Goal: Information Seeking & Learning: Learn about a topic

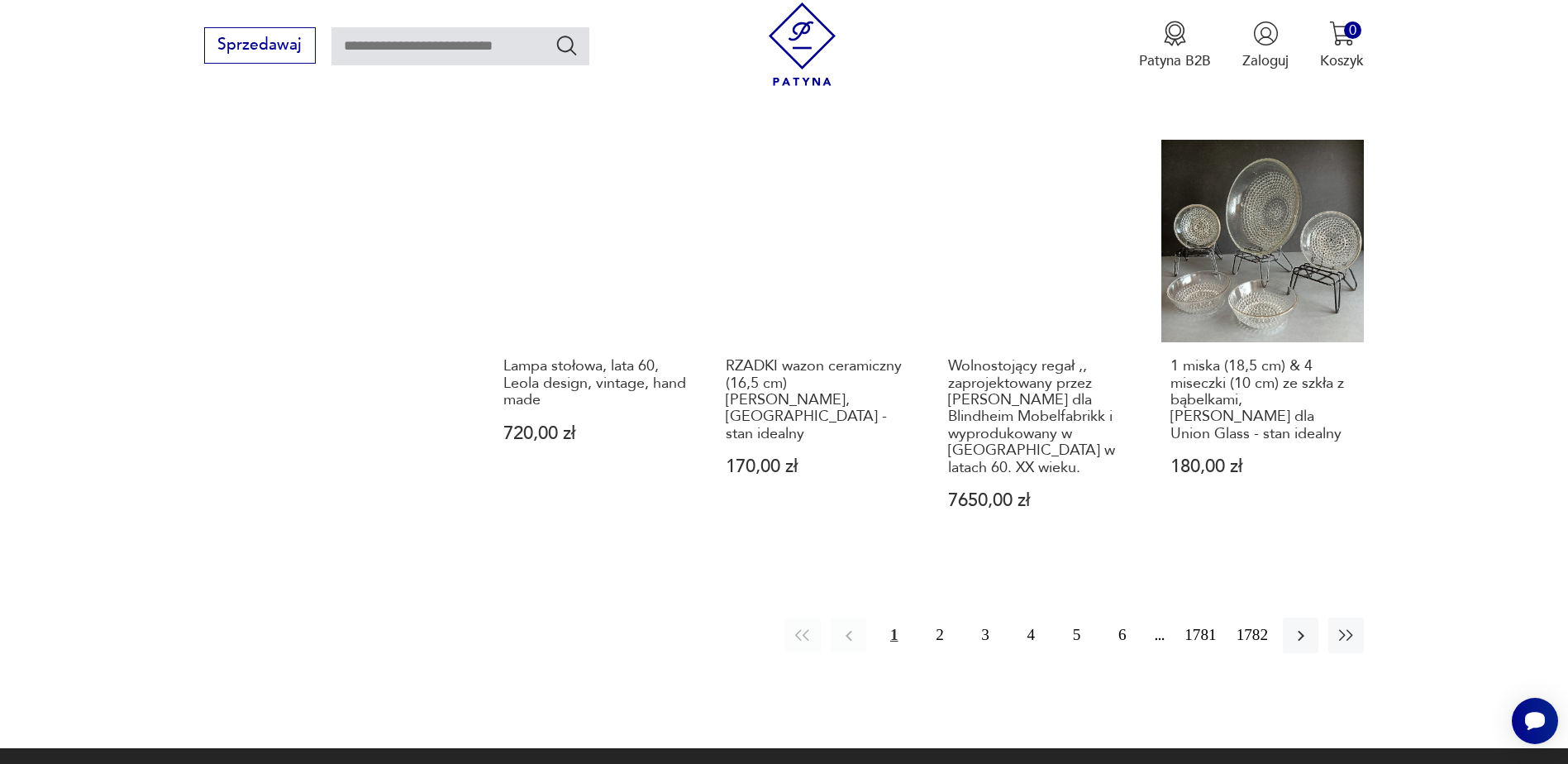
scroll to position [1601, 0]
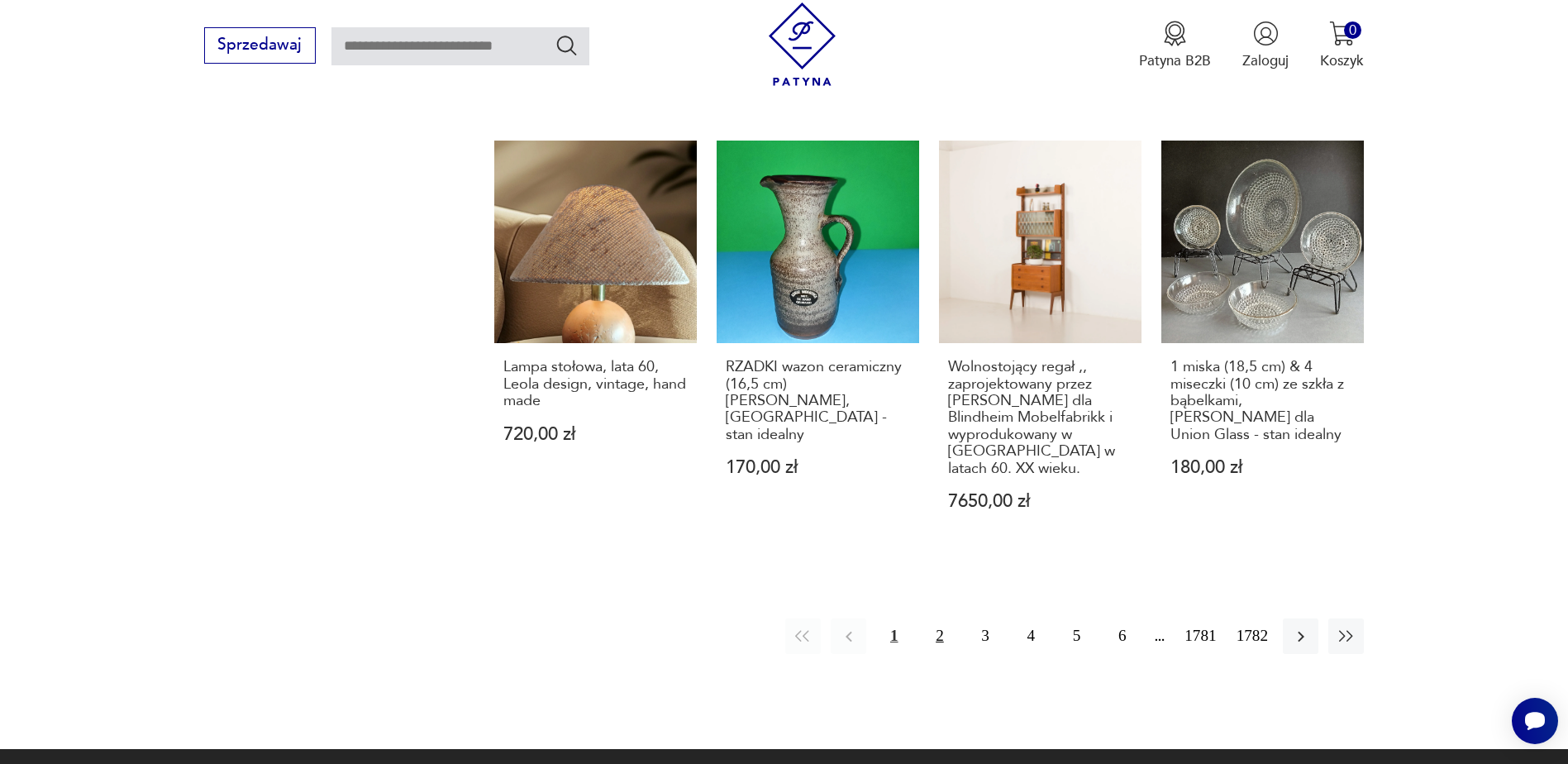
click at [945, 618] on button "2" at bounding box center [940, 636] width 36 height 36
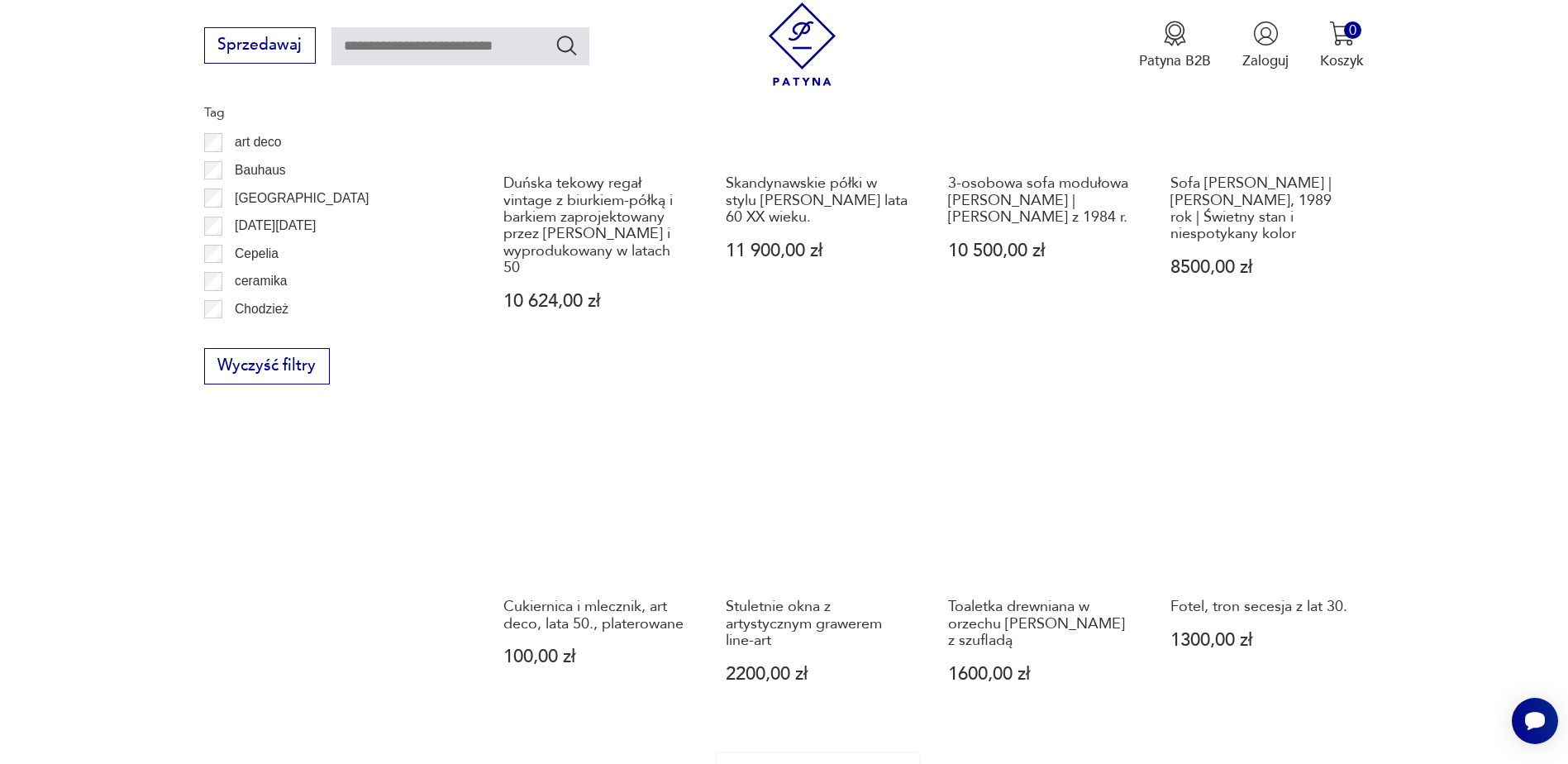
scroll to position [1686, 0]
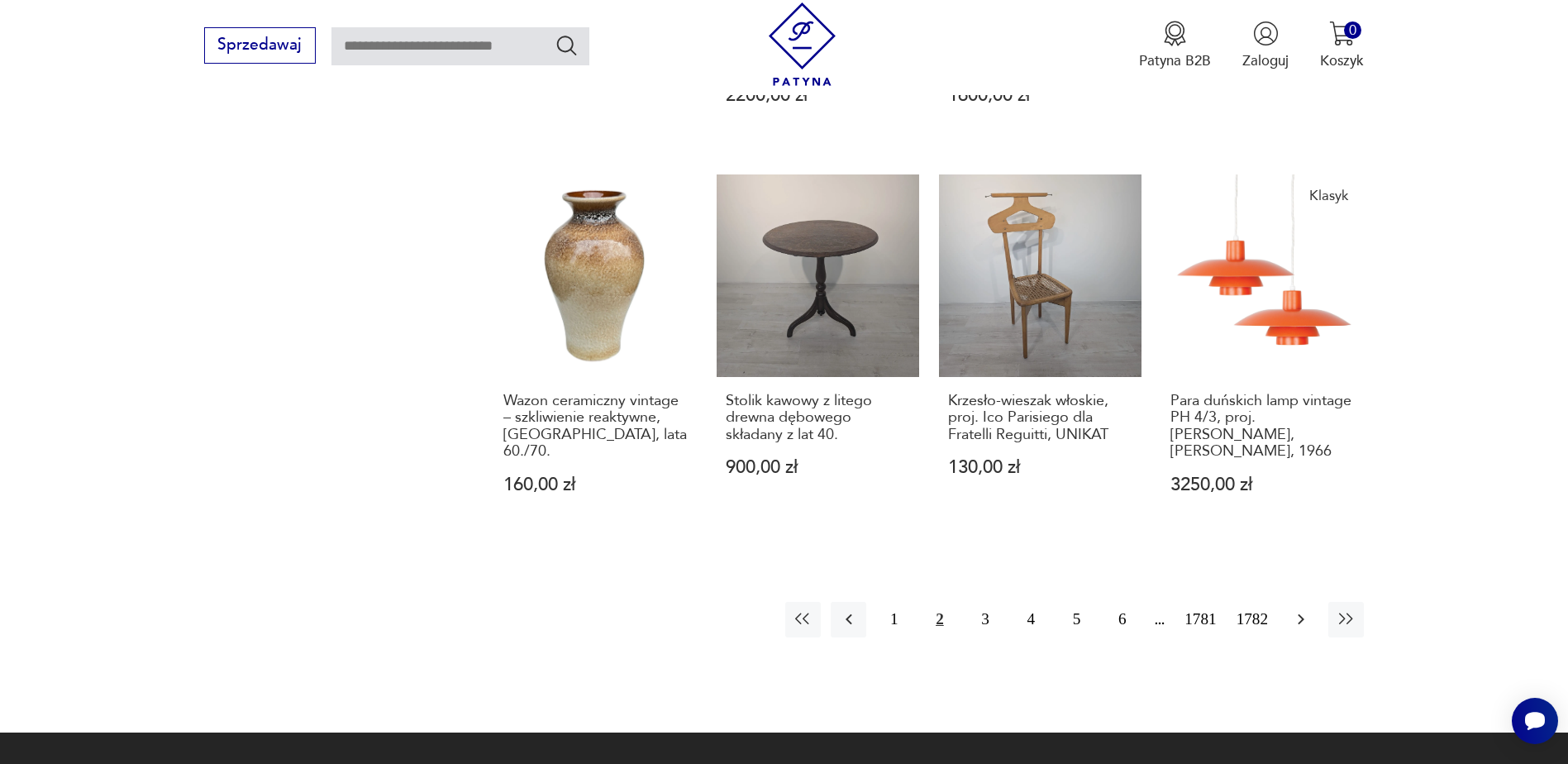
click at [1299, 615] on icon "button" at bounding box center [1301, 619] width 7 height 10
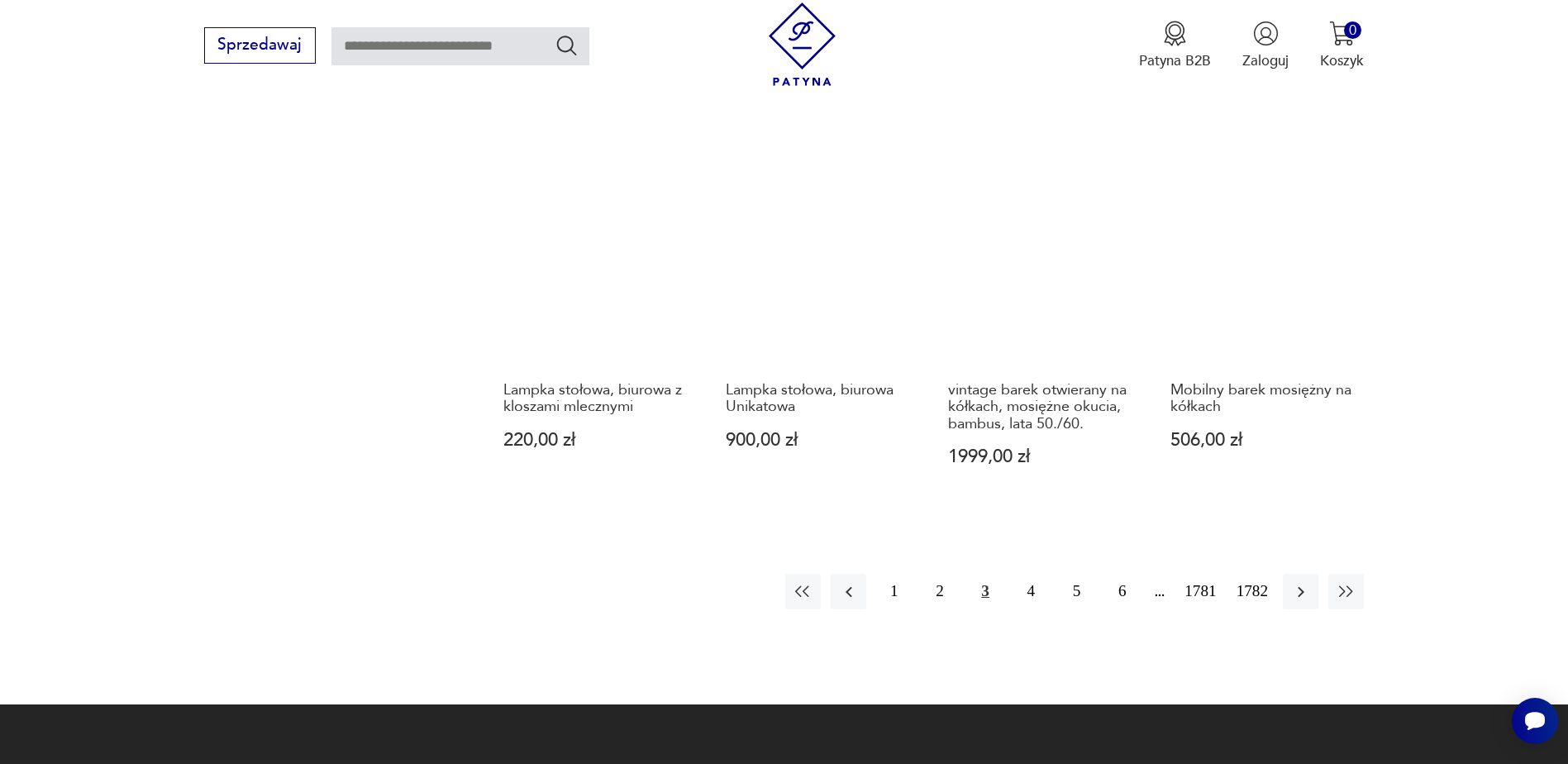
scroll to position [1768, 0]
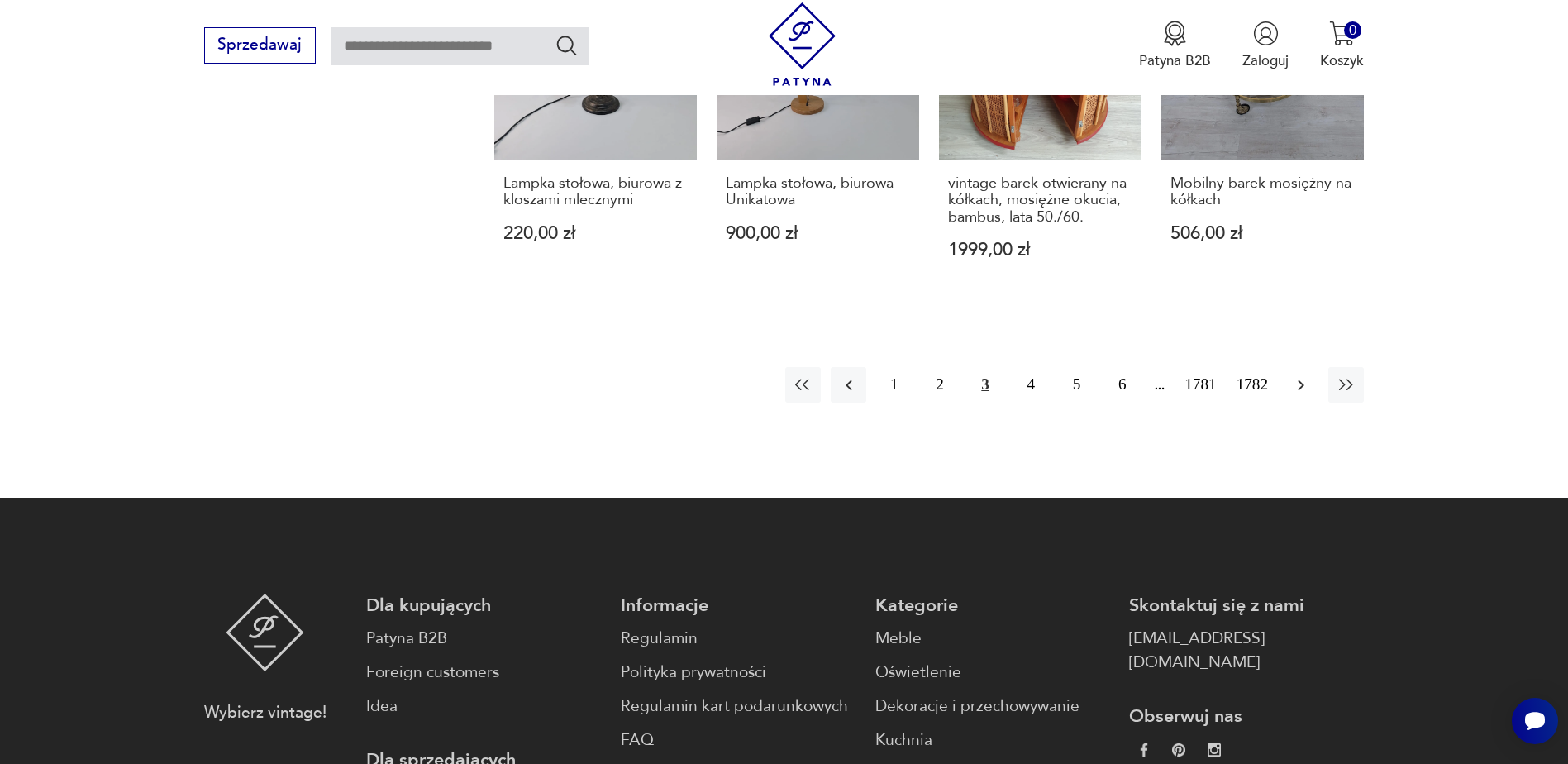
click at [1292, 378] on icon "button" at bounding box center [1301, 385] width 20 height 20
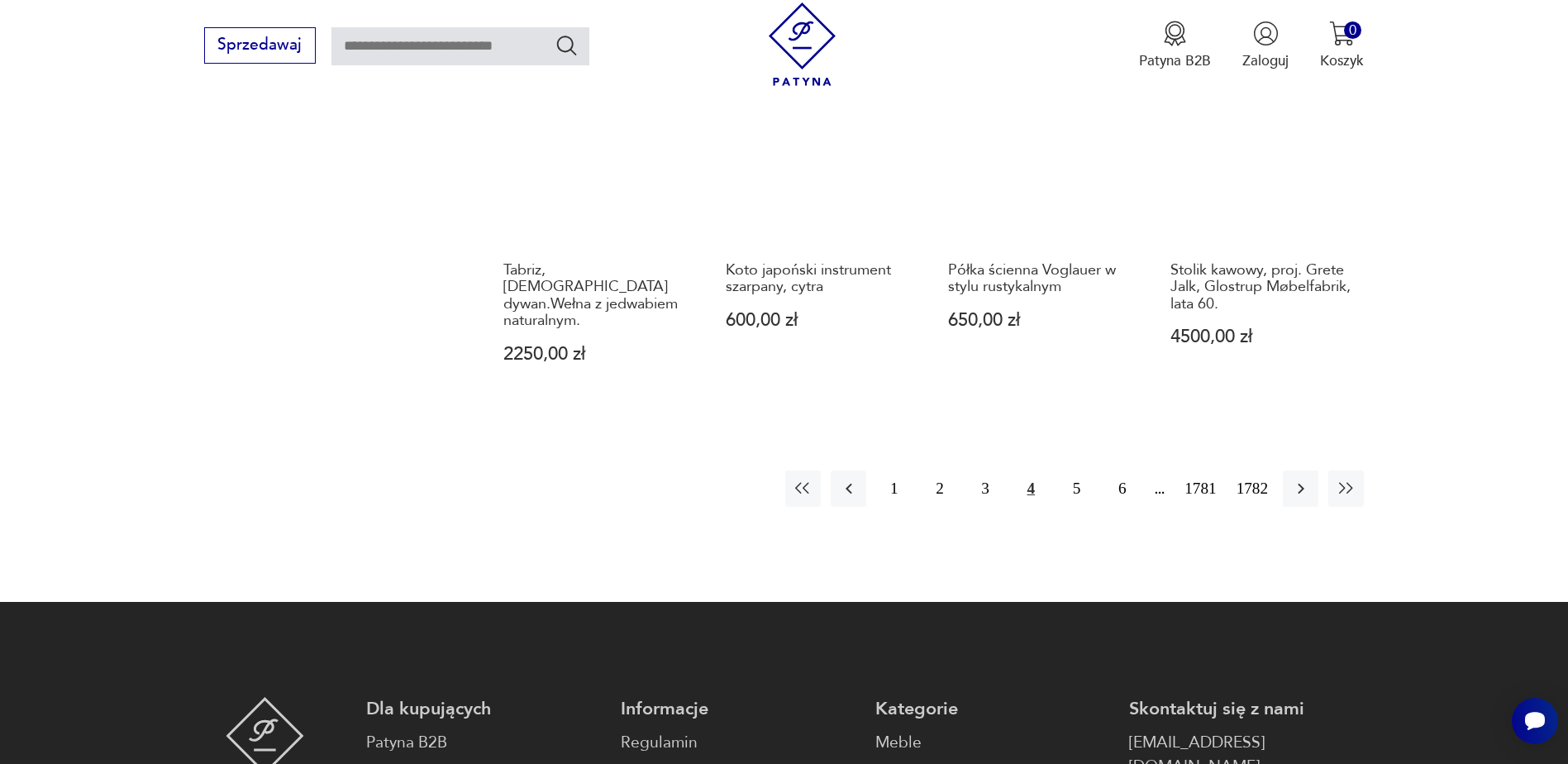
scroll to position [1686, 0]
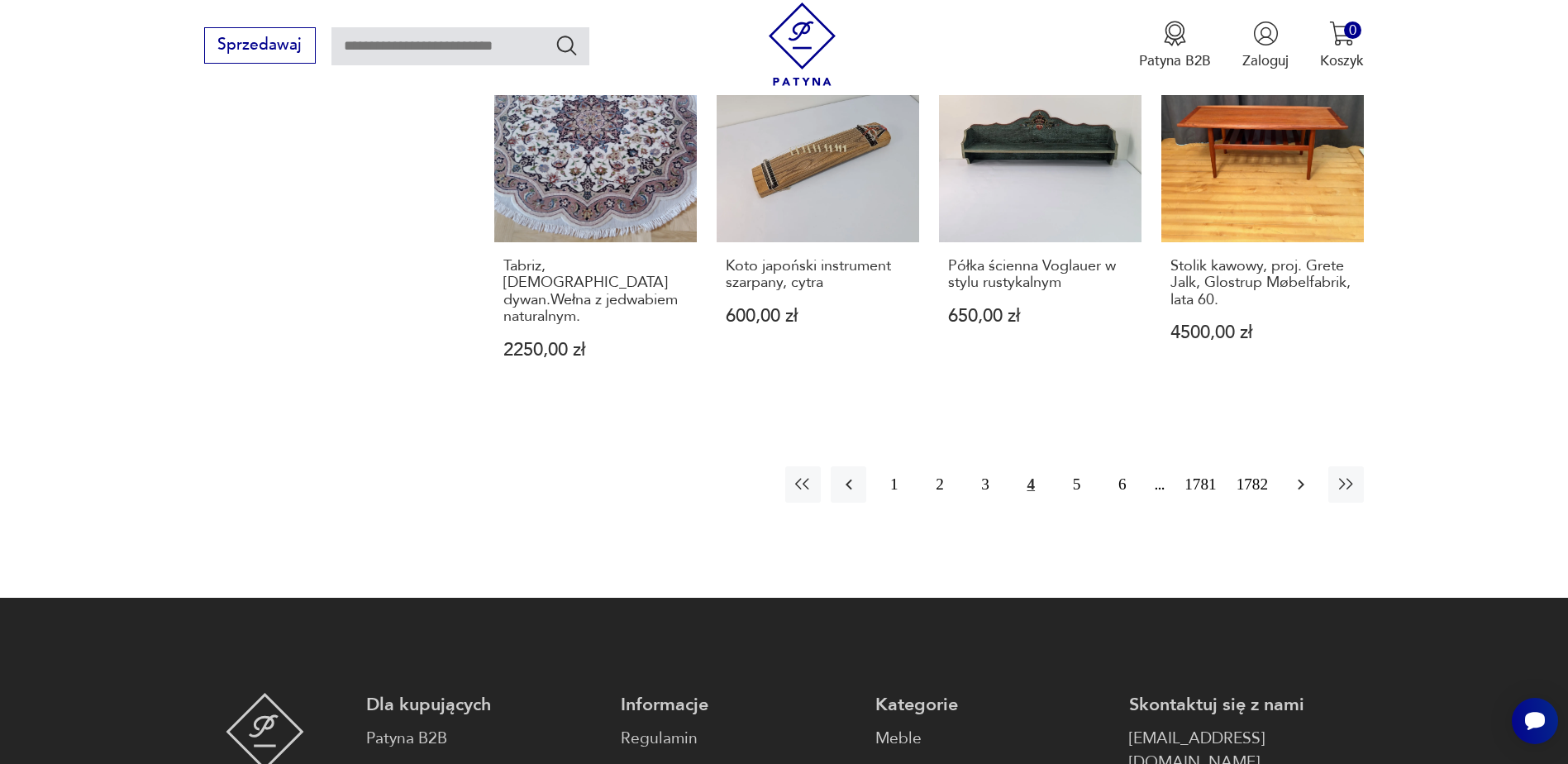
click at [1301, 479] on icon "button" at bounding box center [1301, 484] width 7 height 10
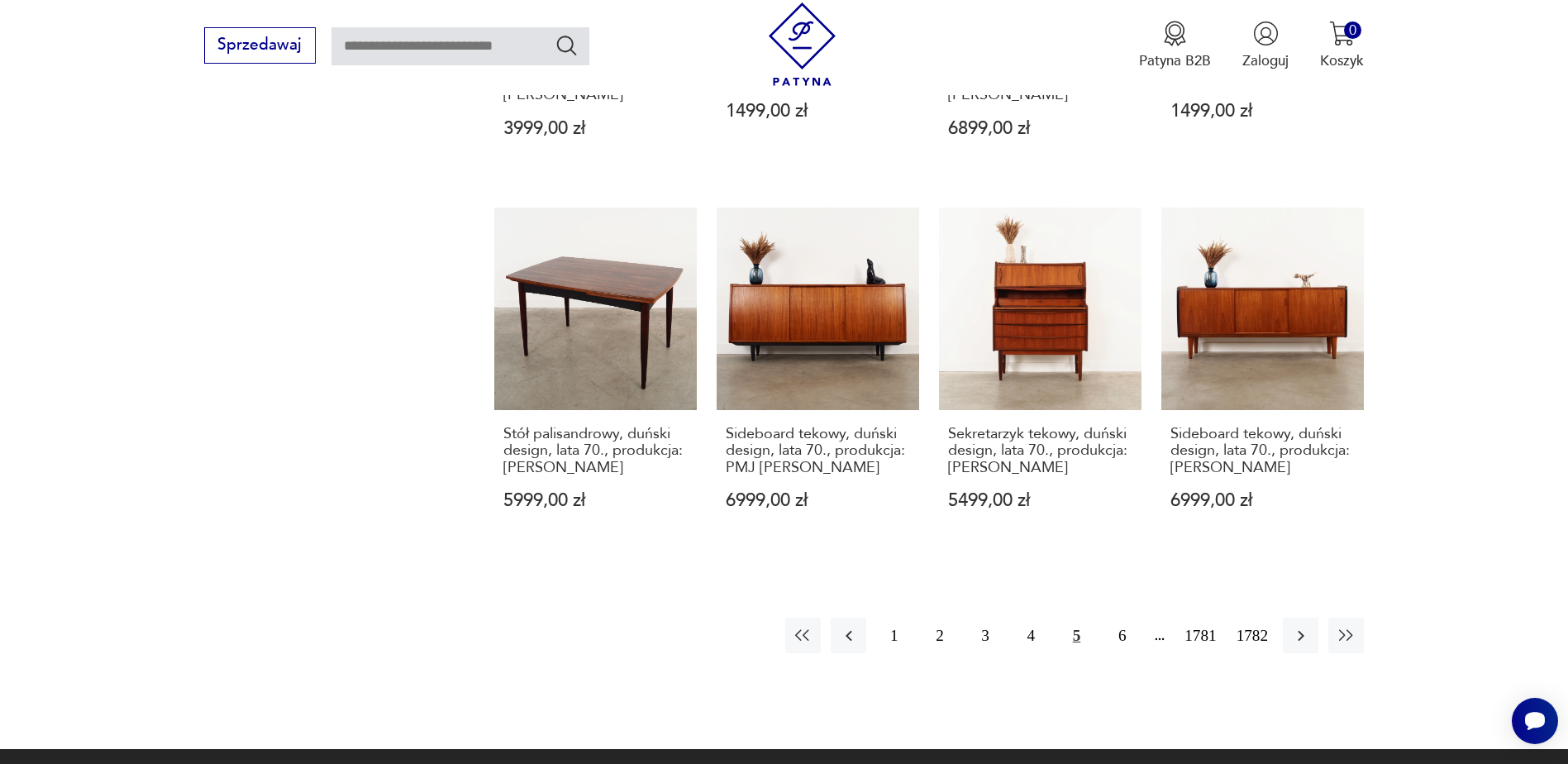
scroll to position [1934, 0]
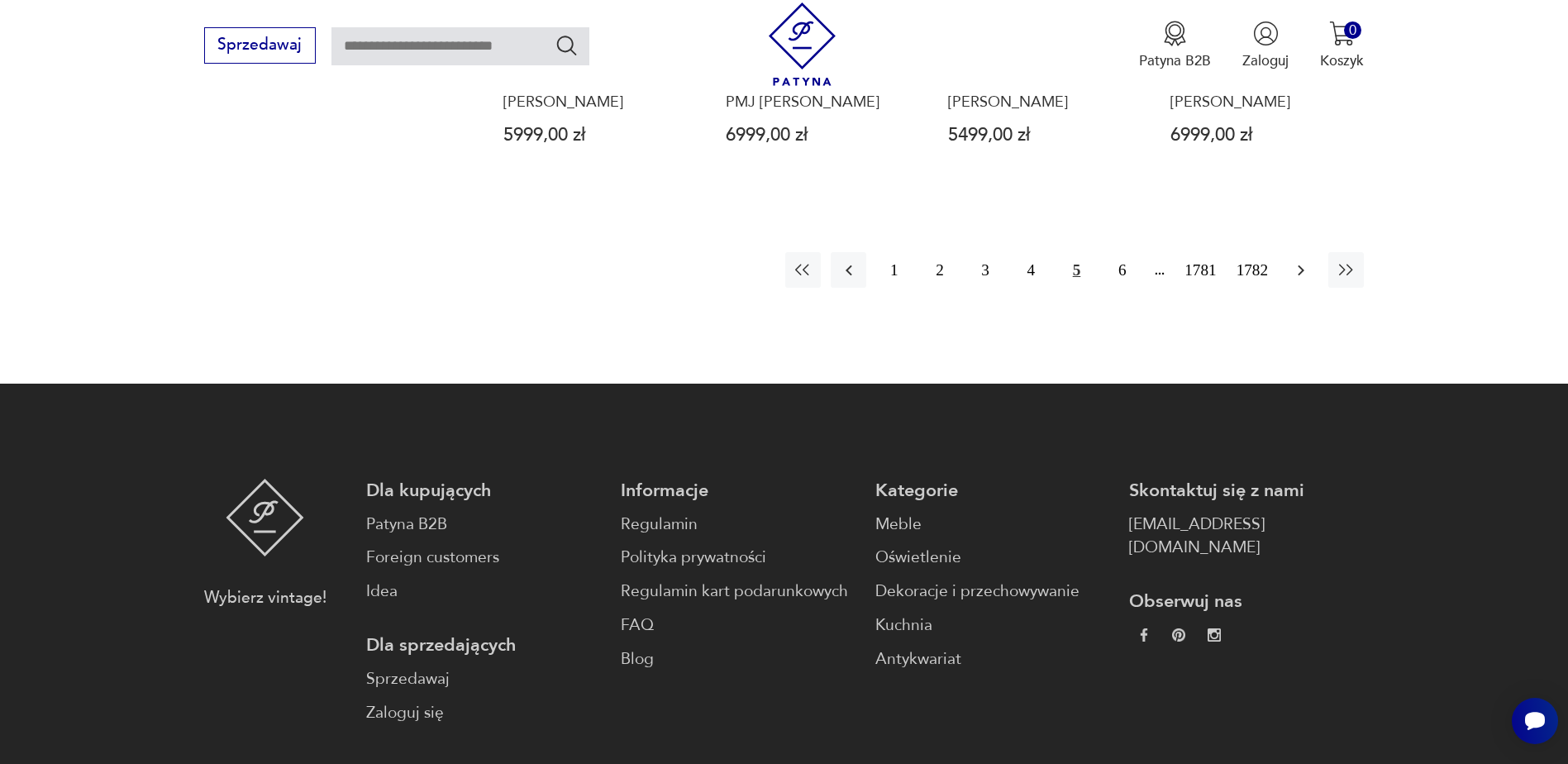
click at [1305, 263] on icon "button" at bounding box center [1301, 269] width 20 height 20
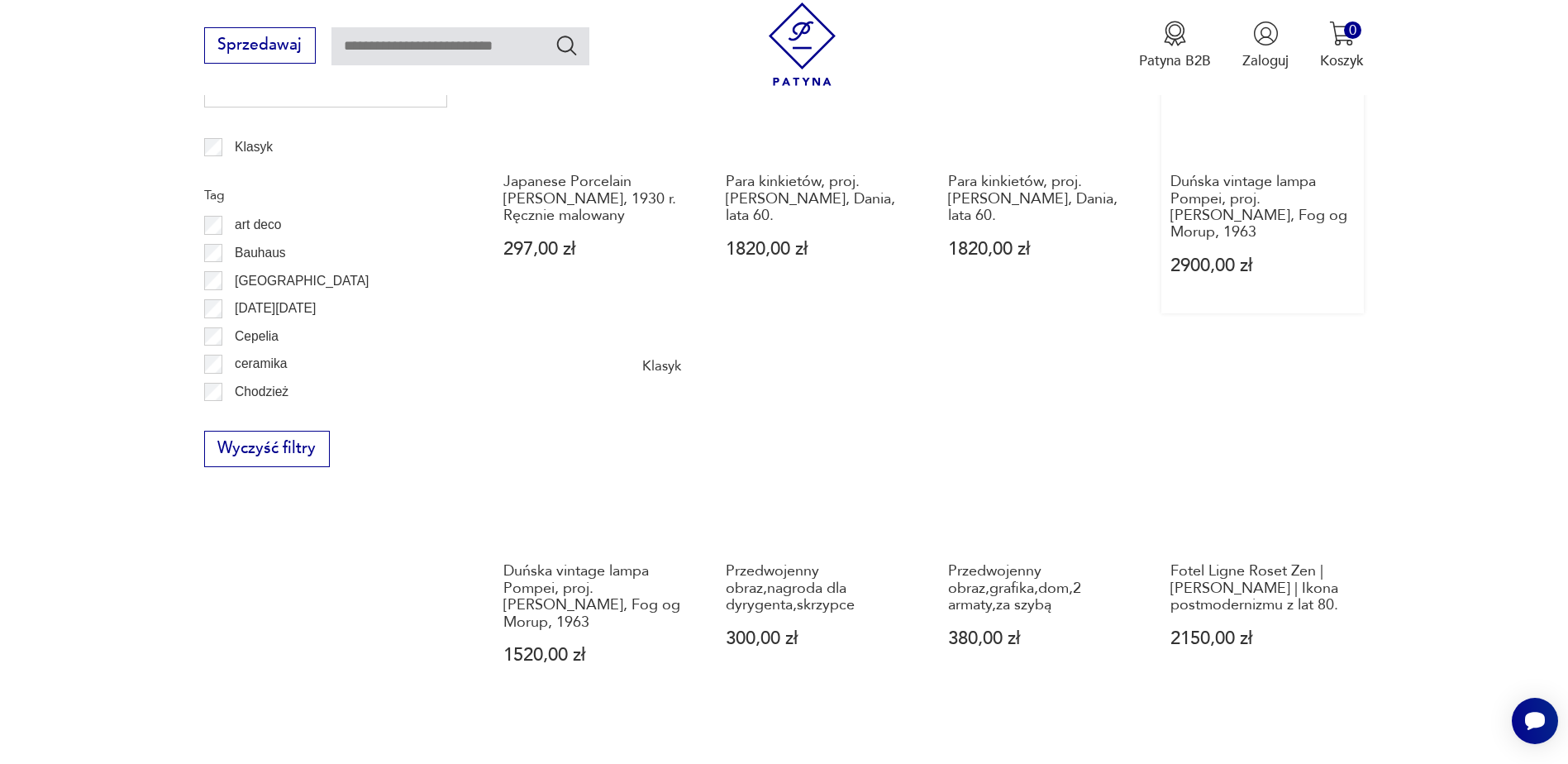
scroll to position [1107, 0]
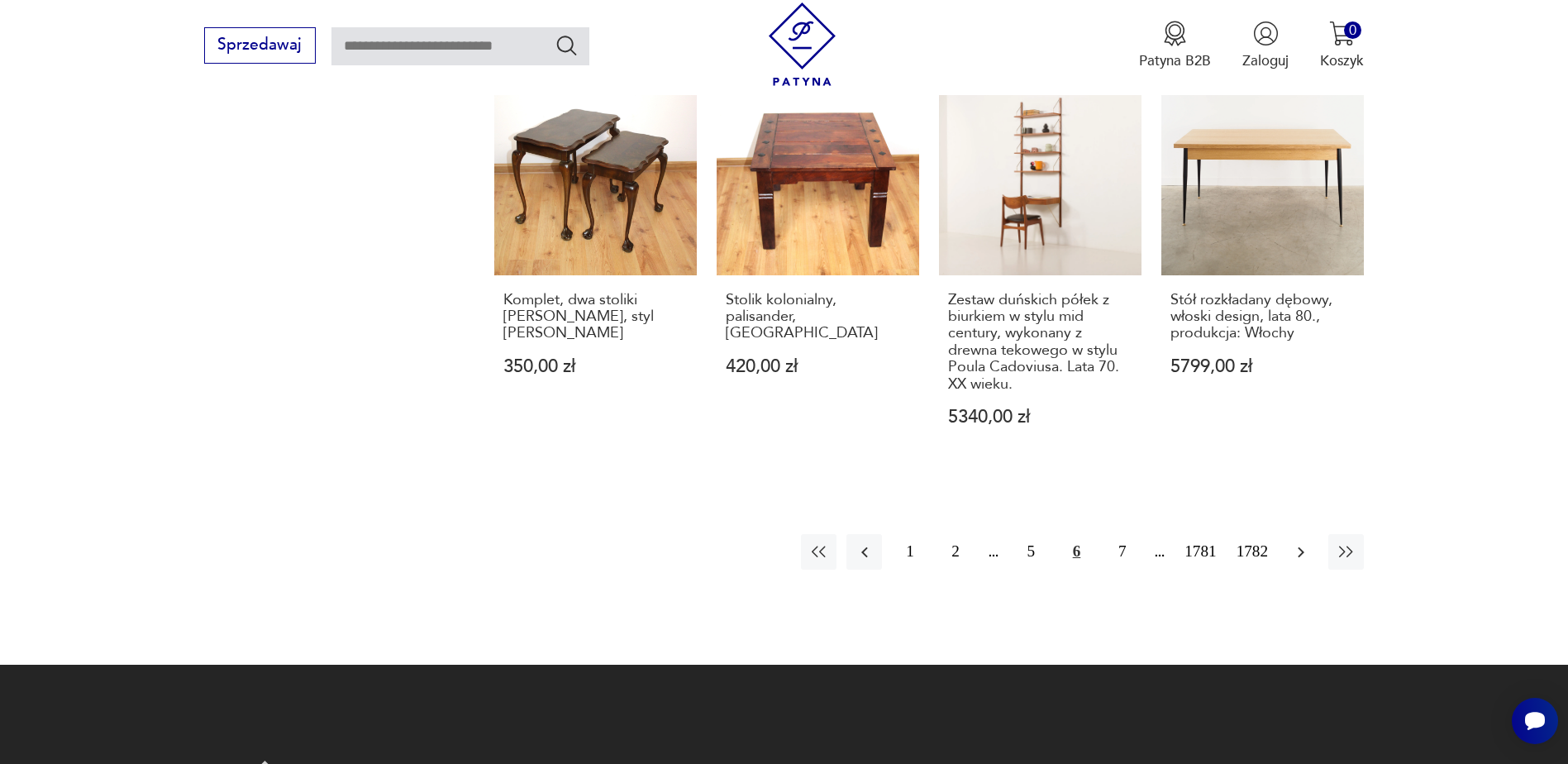
click at [1283, 536] on button "button" at bounding box center [1301, 552] width 36 height 36
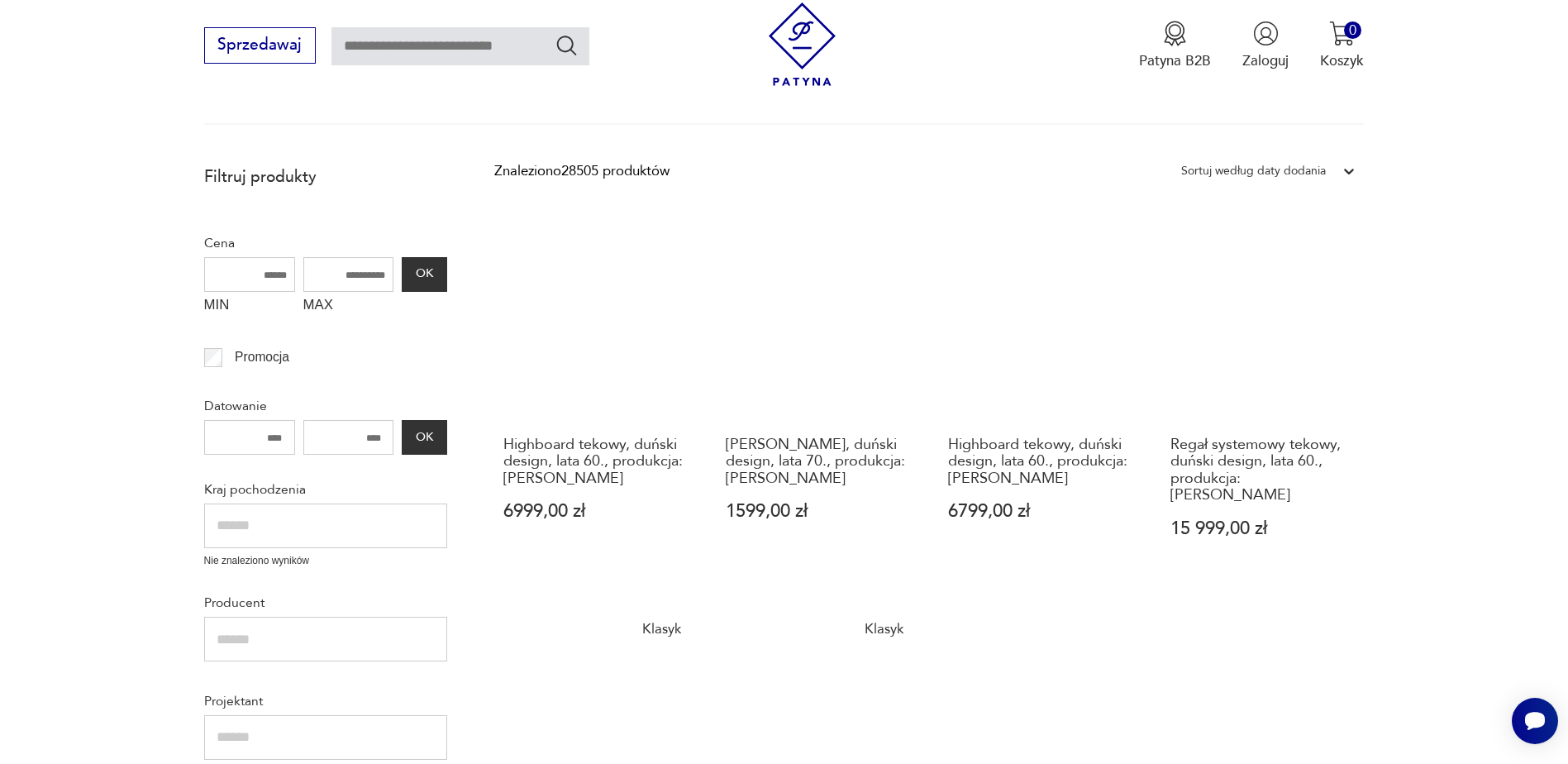
scroll to position [198, 0]
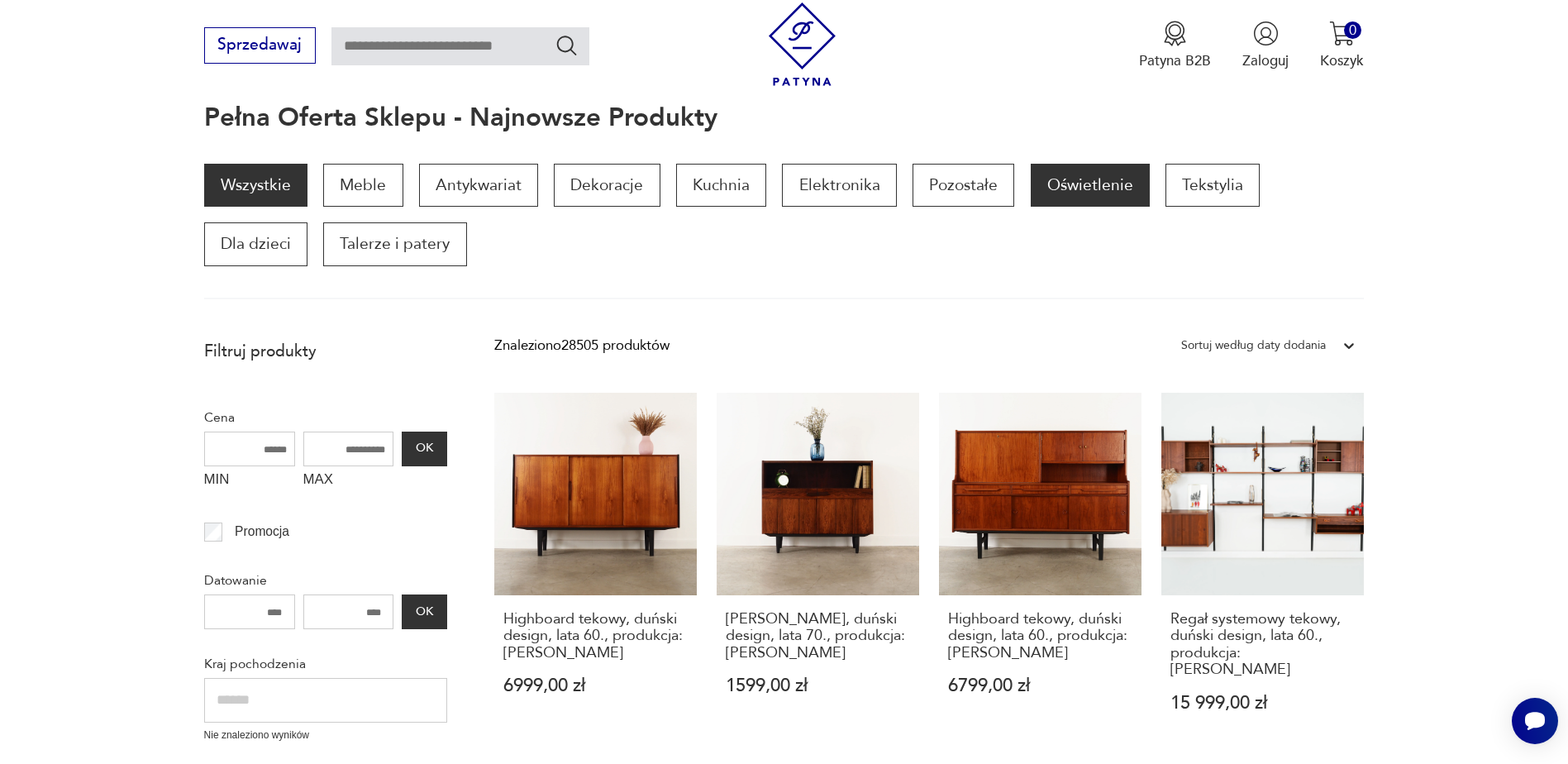
click at [1062, 183] on p "Oświetlenie" at bounding box center [1090, 184] width 119 height 43
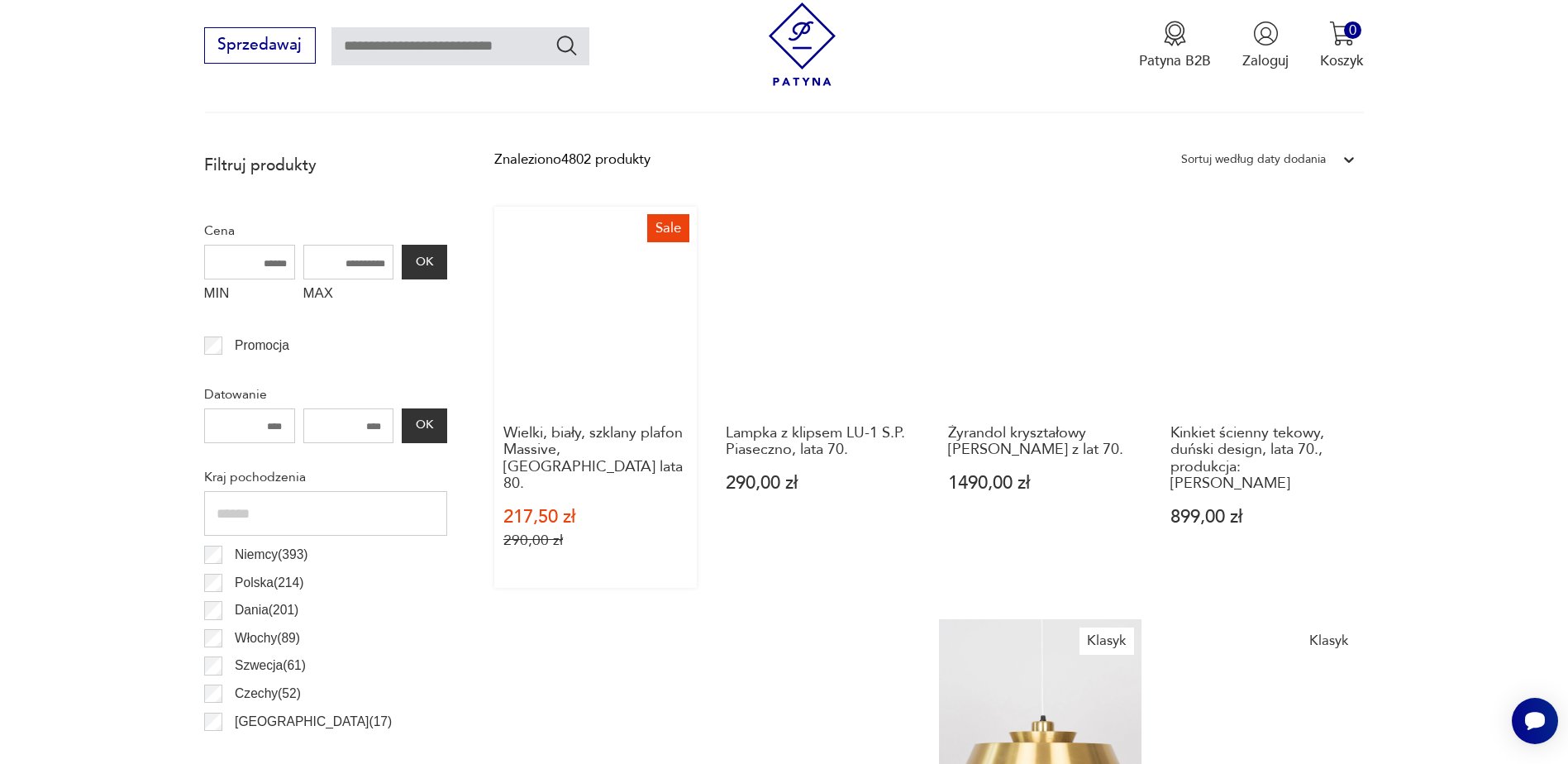
scroll to position [386, 0]
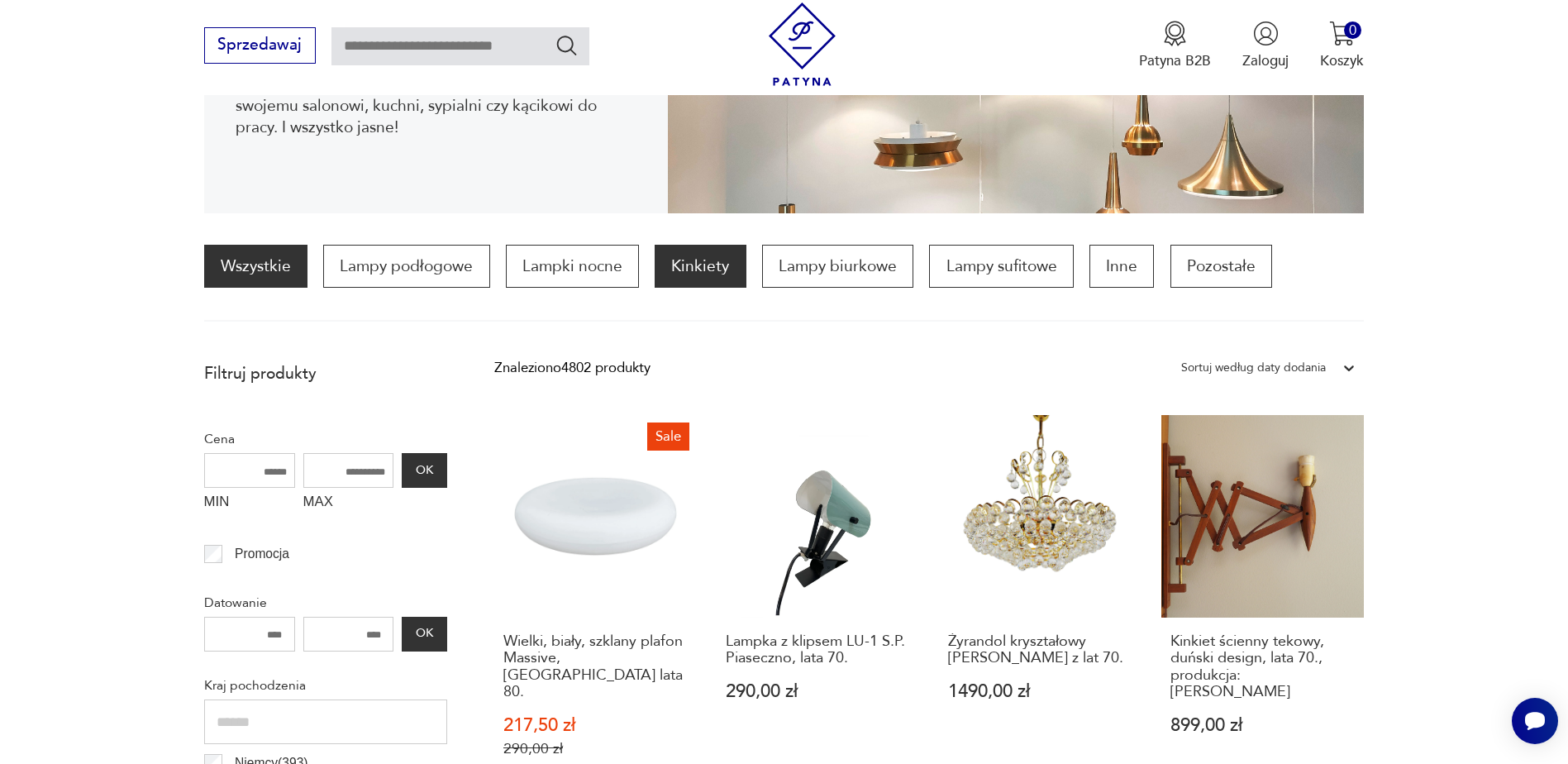
click at [688, 273] on p "Kinkiety" at bounding box center [700, 266] width 91 height 43
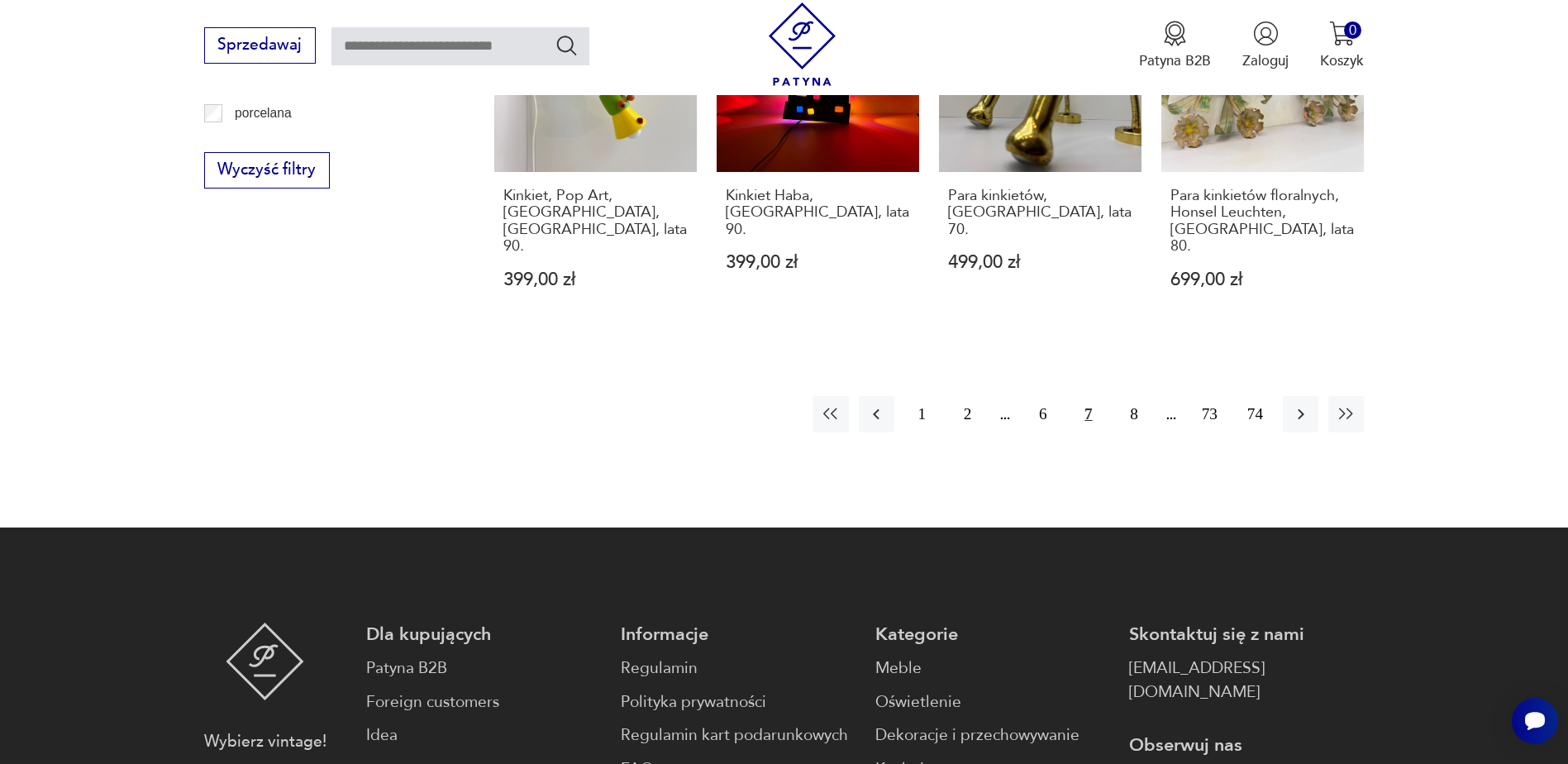
scroll to position [2061, 0]
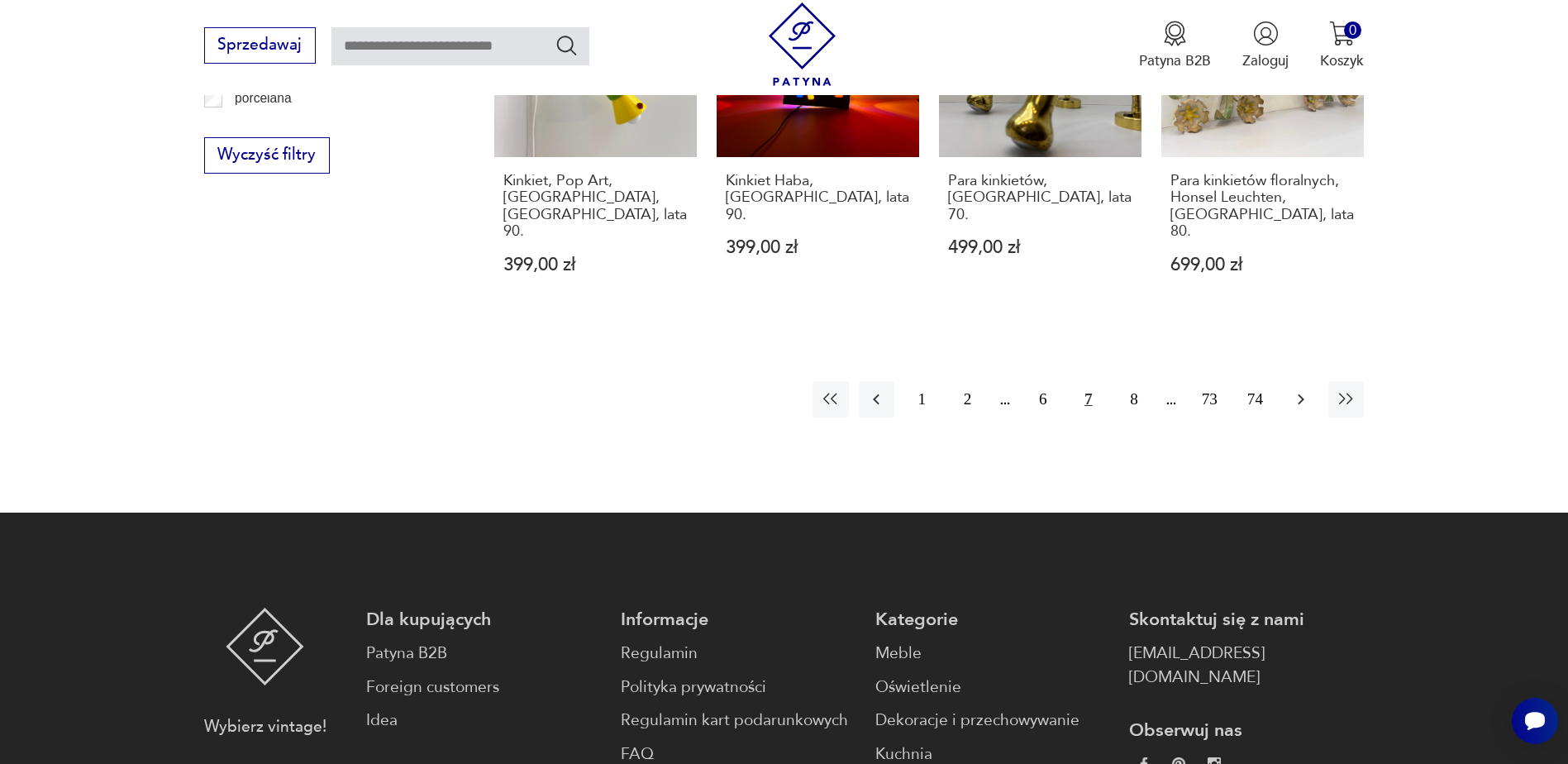
click at [1303, 390] on icon "button" at bounding box center [1301, 399] width 20 height 20
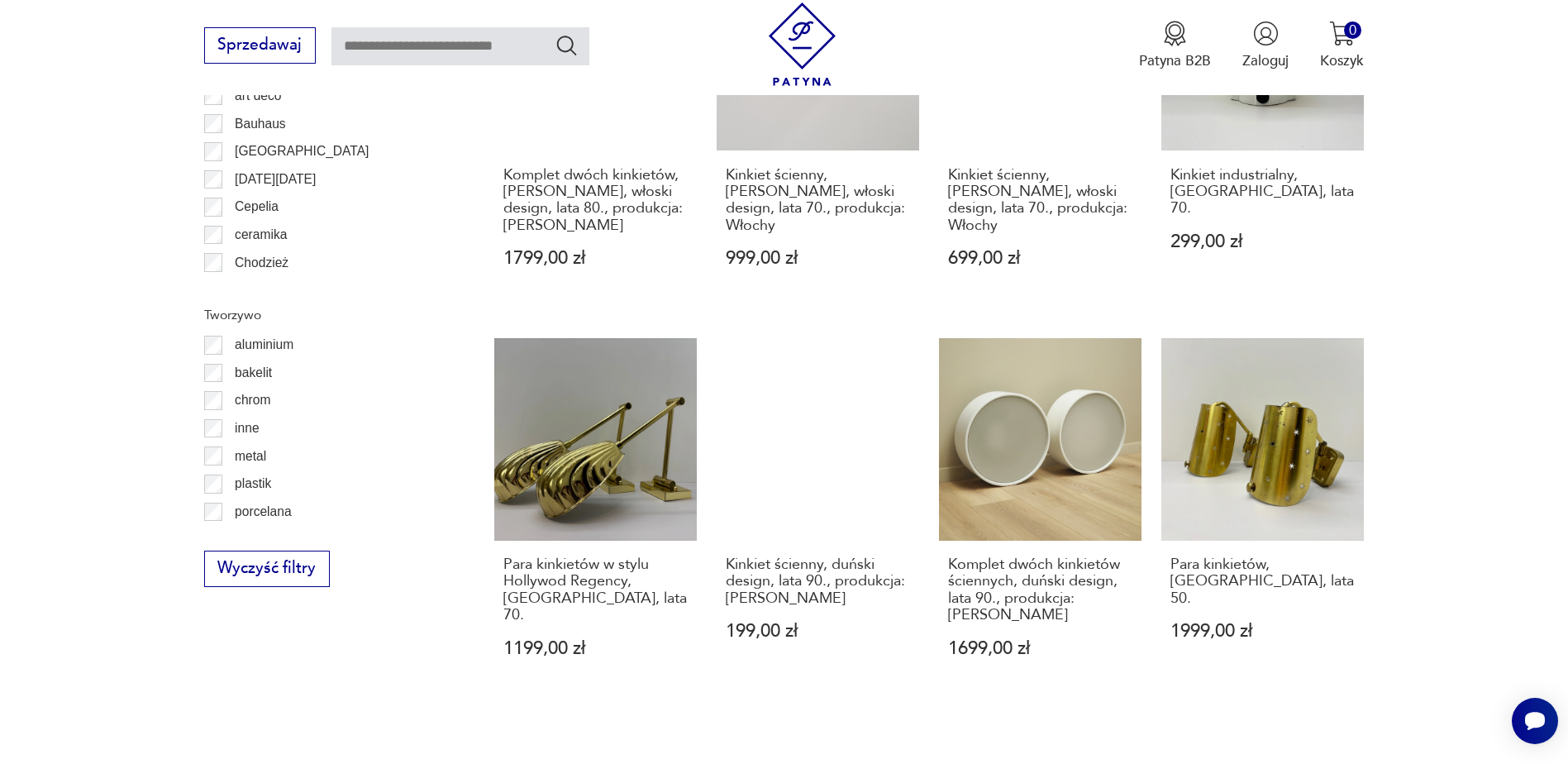
scroll to position [1979, 0]
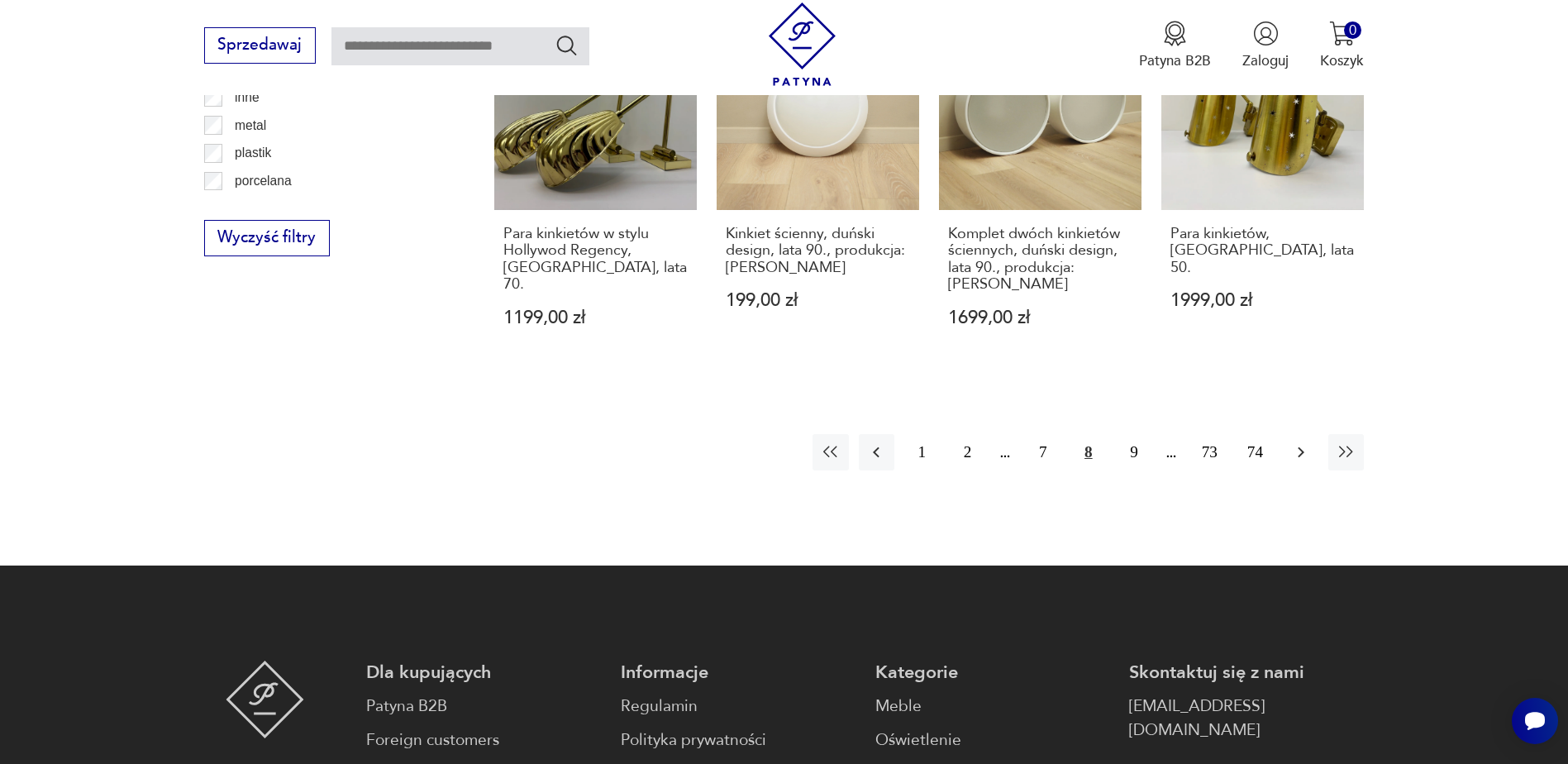
click at [1314, 434] on button "button" at bounding box center [1301, 452] width 36 height 36
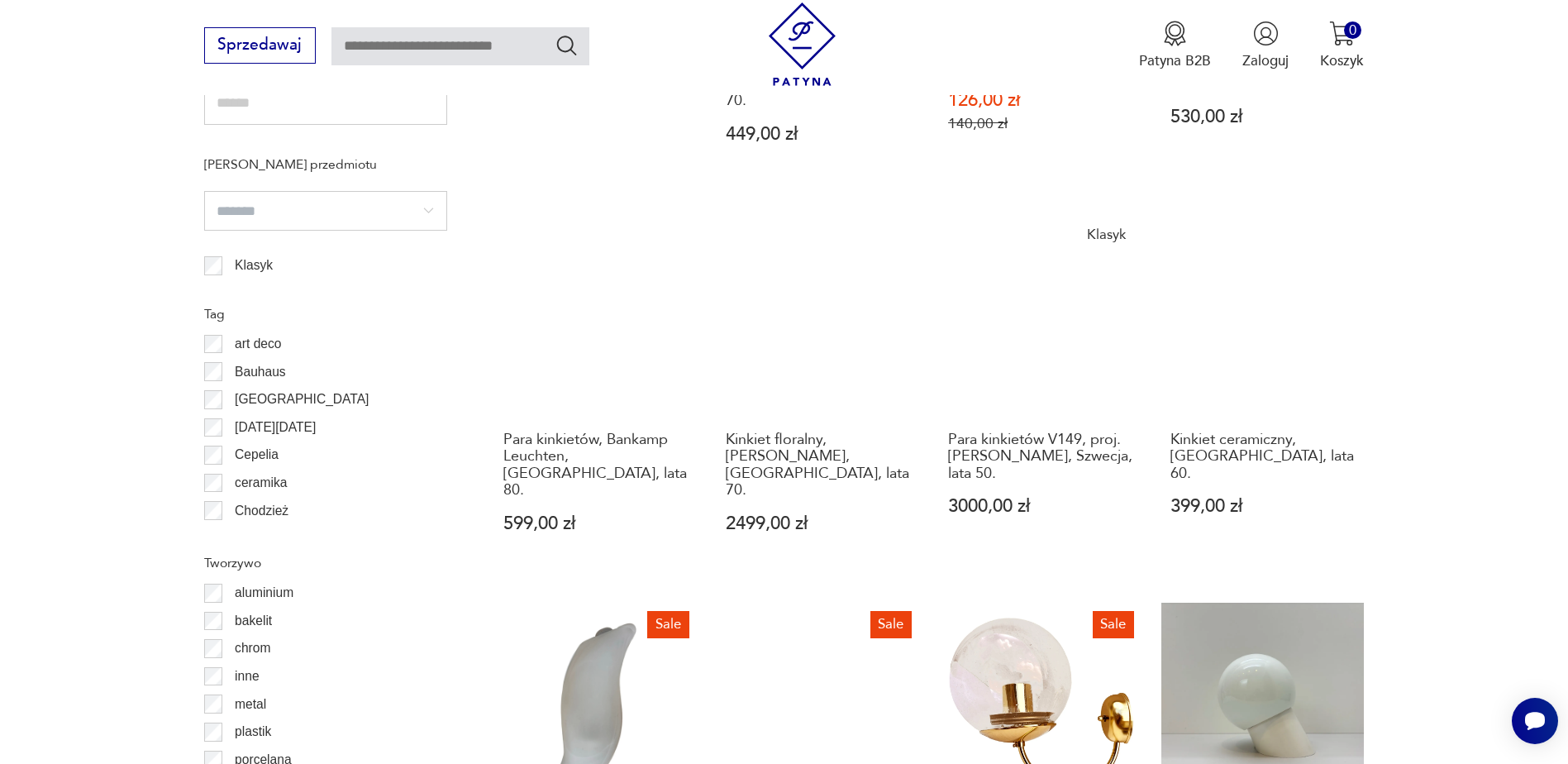
scroll to position [1731, 0]
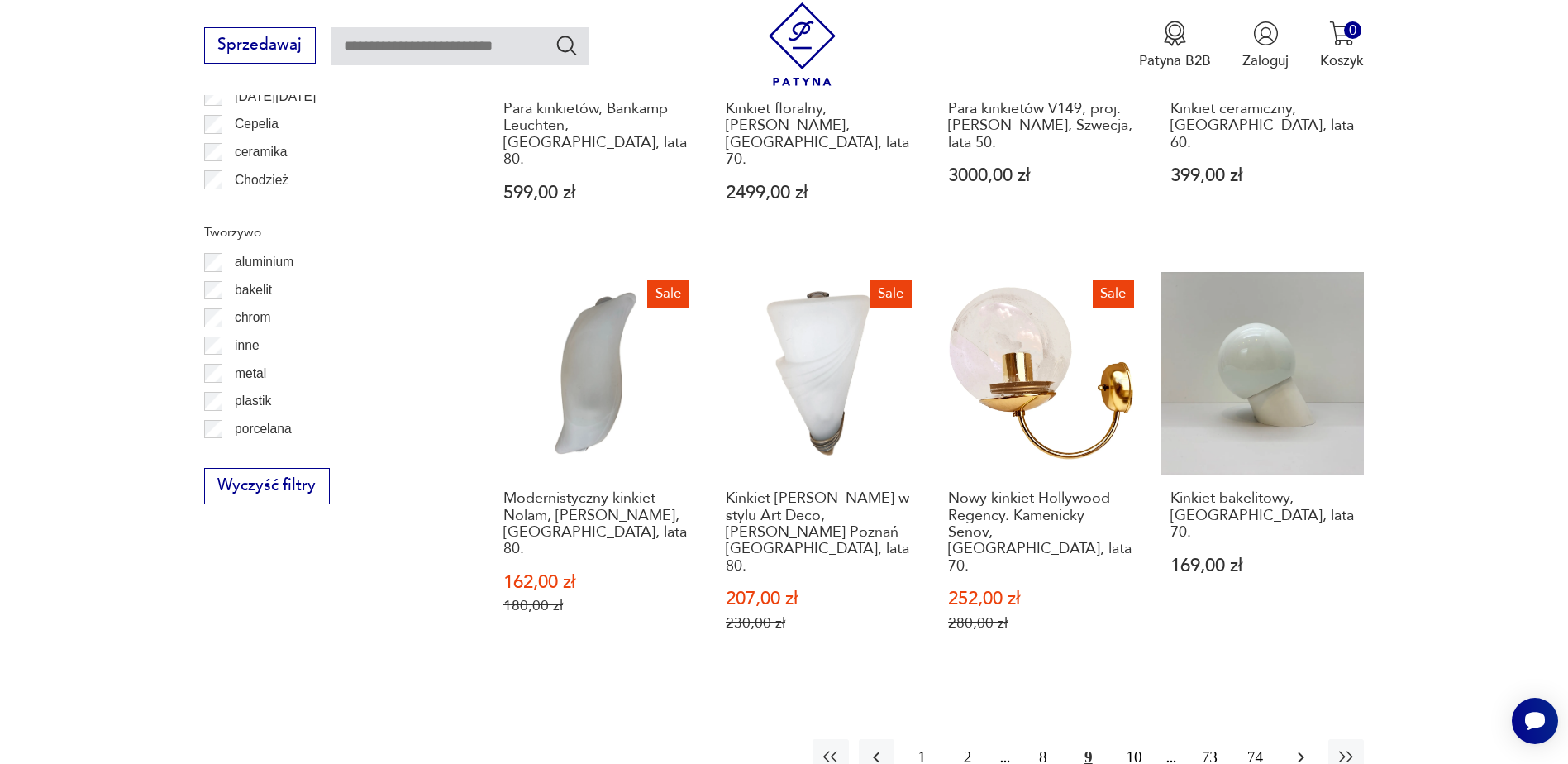
click at [1301, 747] on icon "button" at bounding box center [1301, 756] width 20 height 20
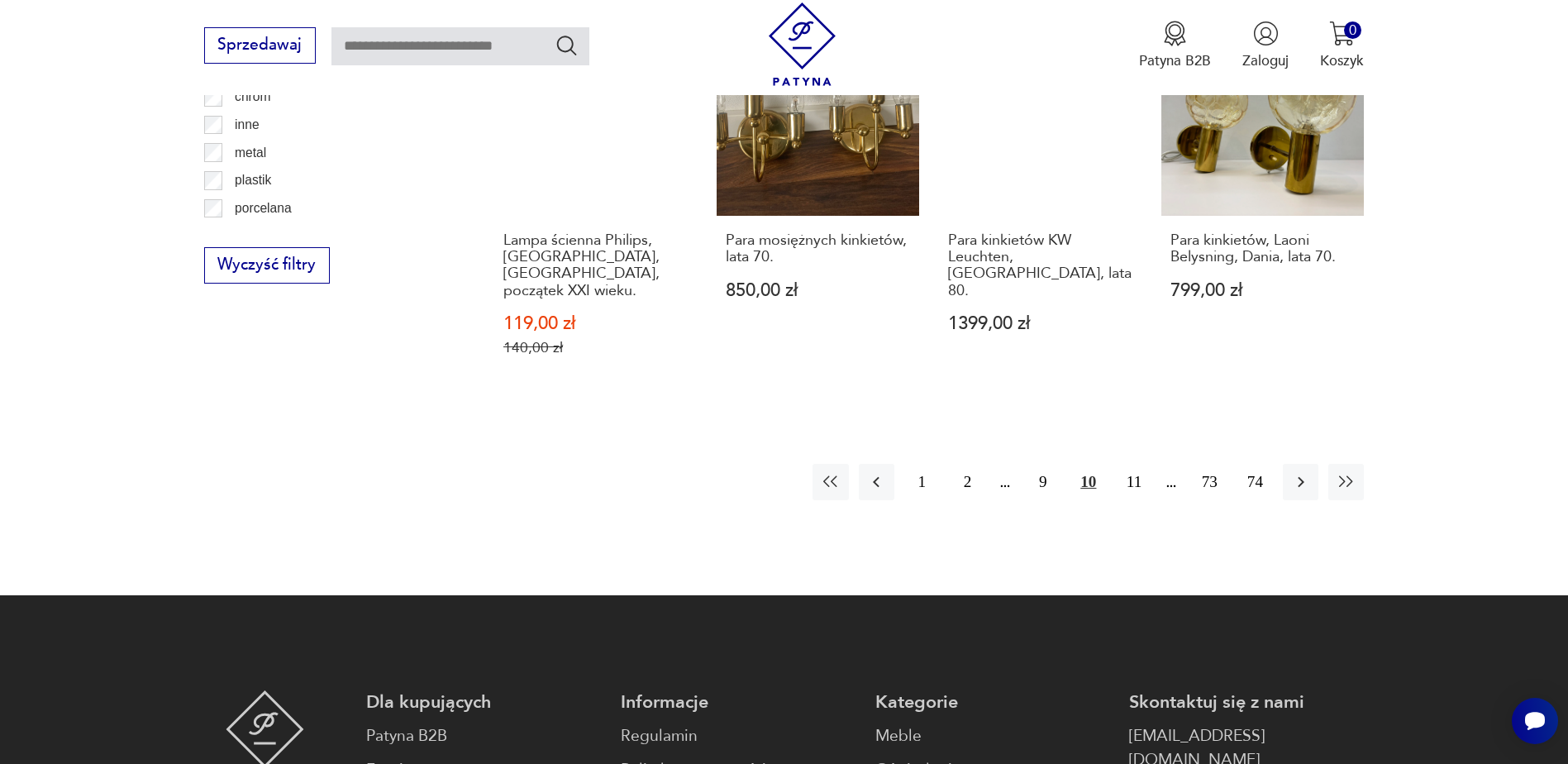
scroll to position [2061, 0]
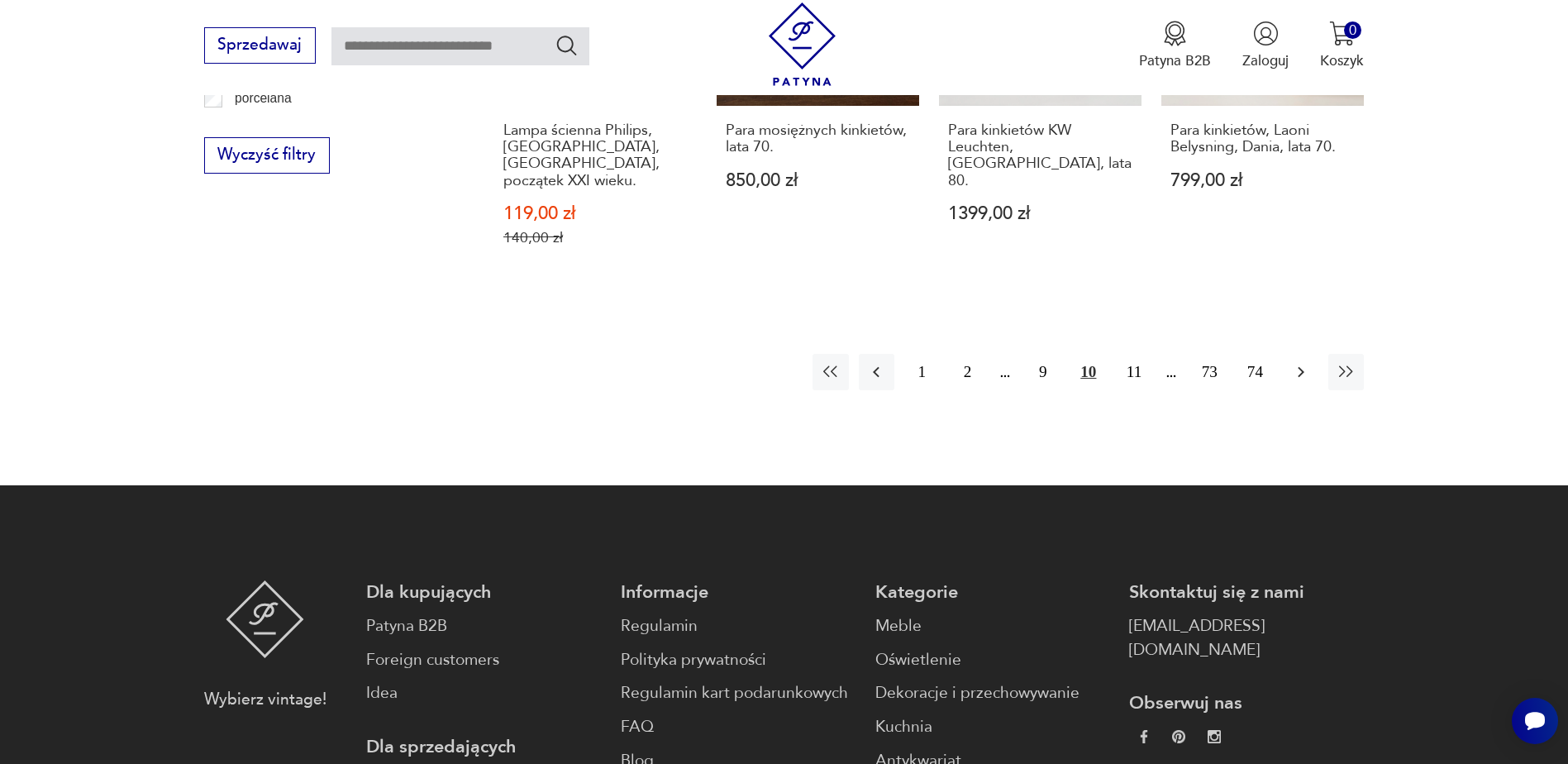
click at [1318, 359] on button "button" at bounding box center [1301, 372] width 36 height 36
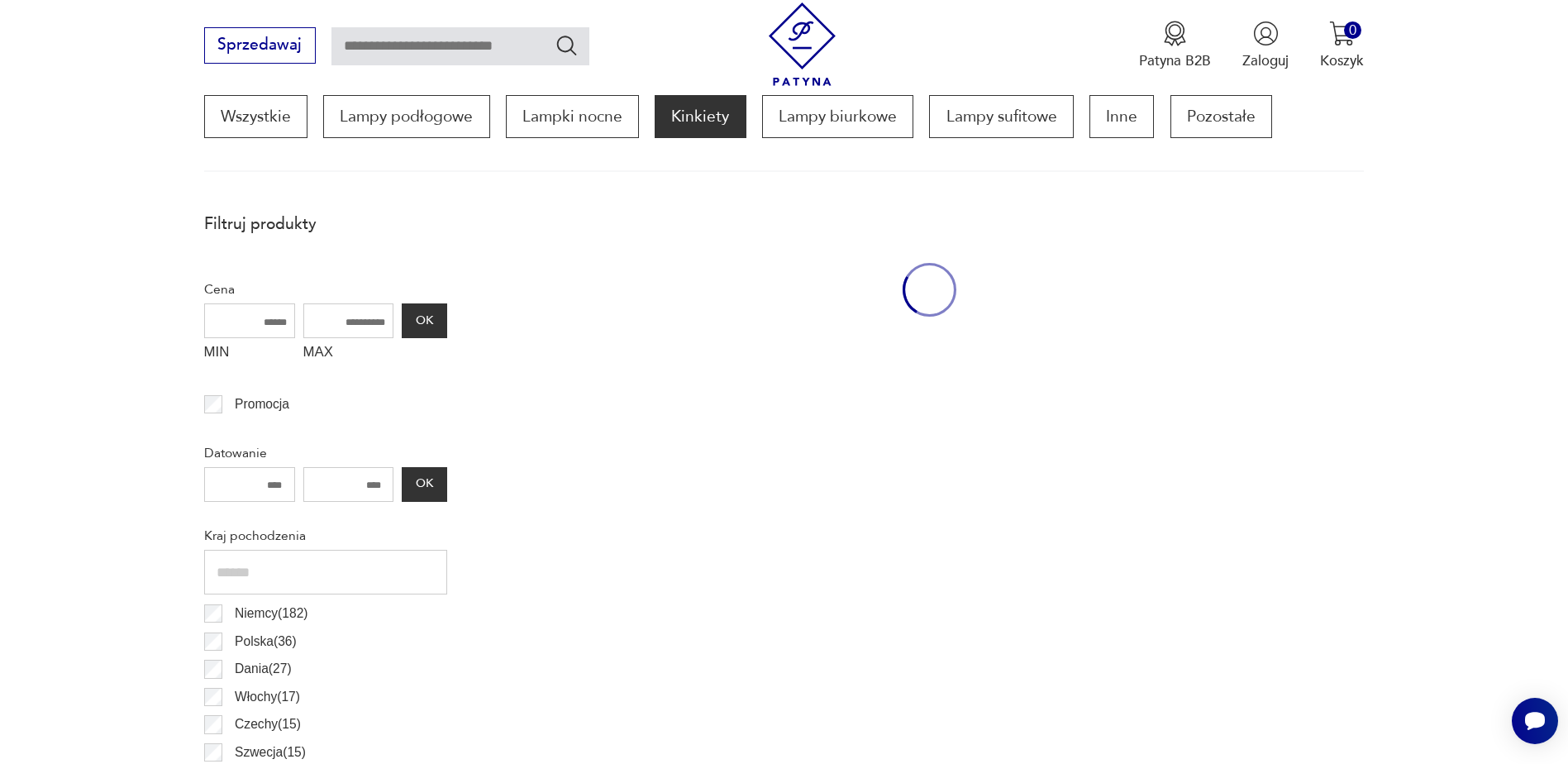
scroll to position [491, 0]
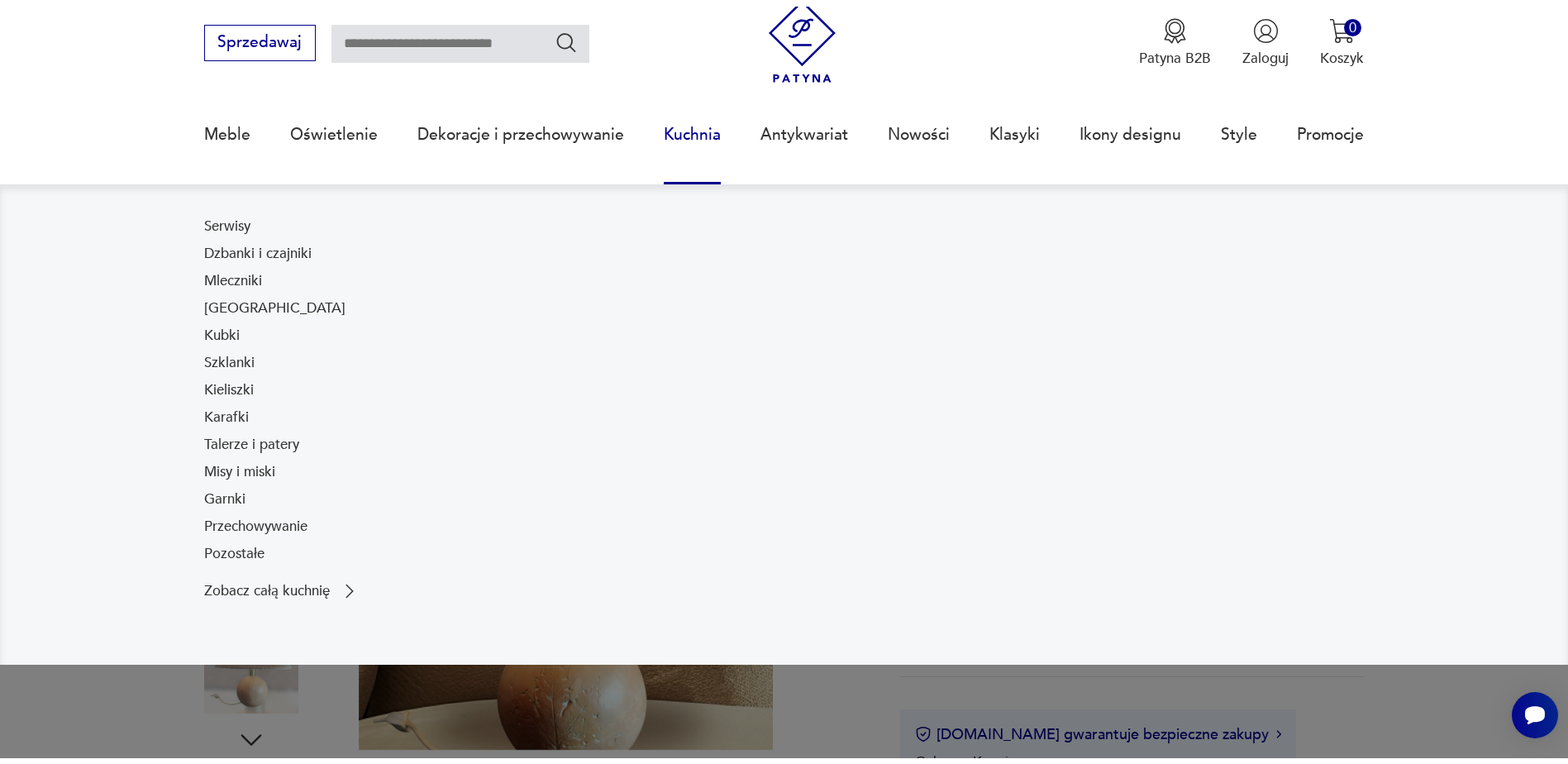
scroll to position [82, 0]
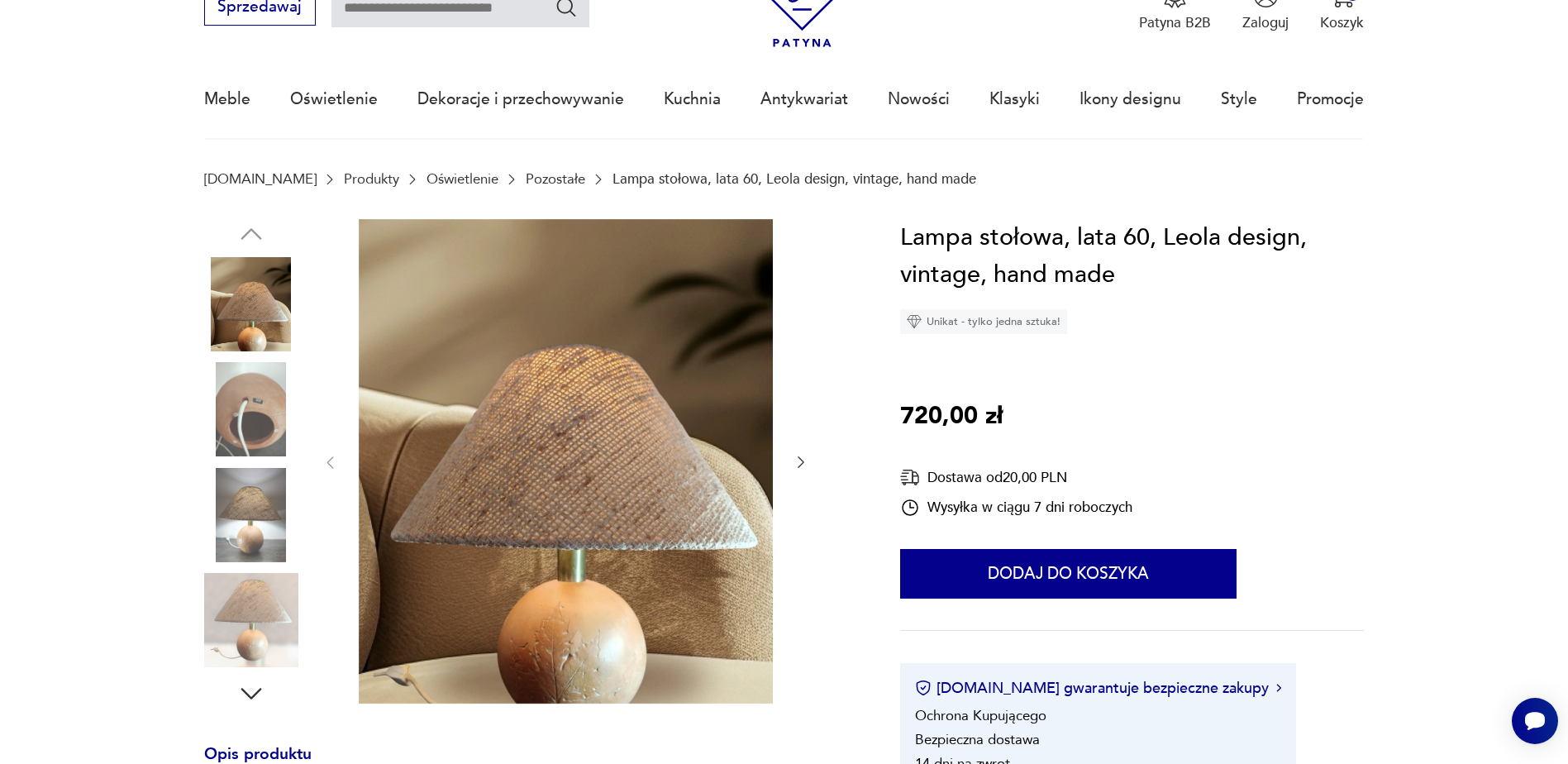
click at [240, 529] on img at bounding box center [252, 515] width 95 height 95
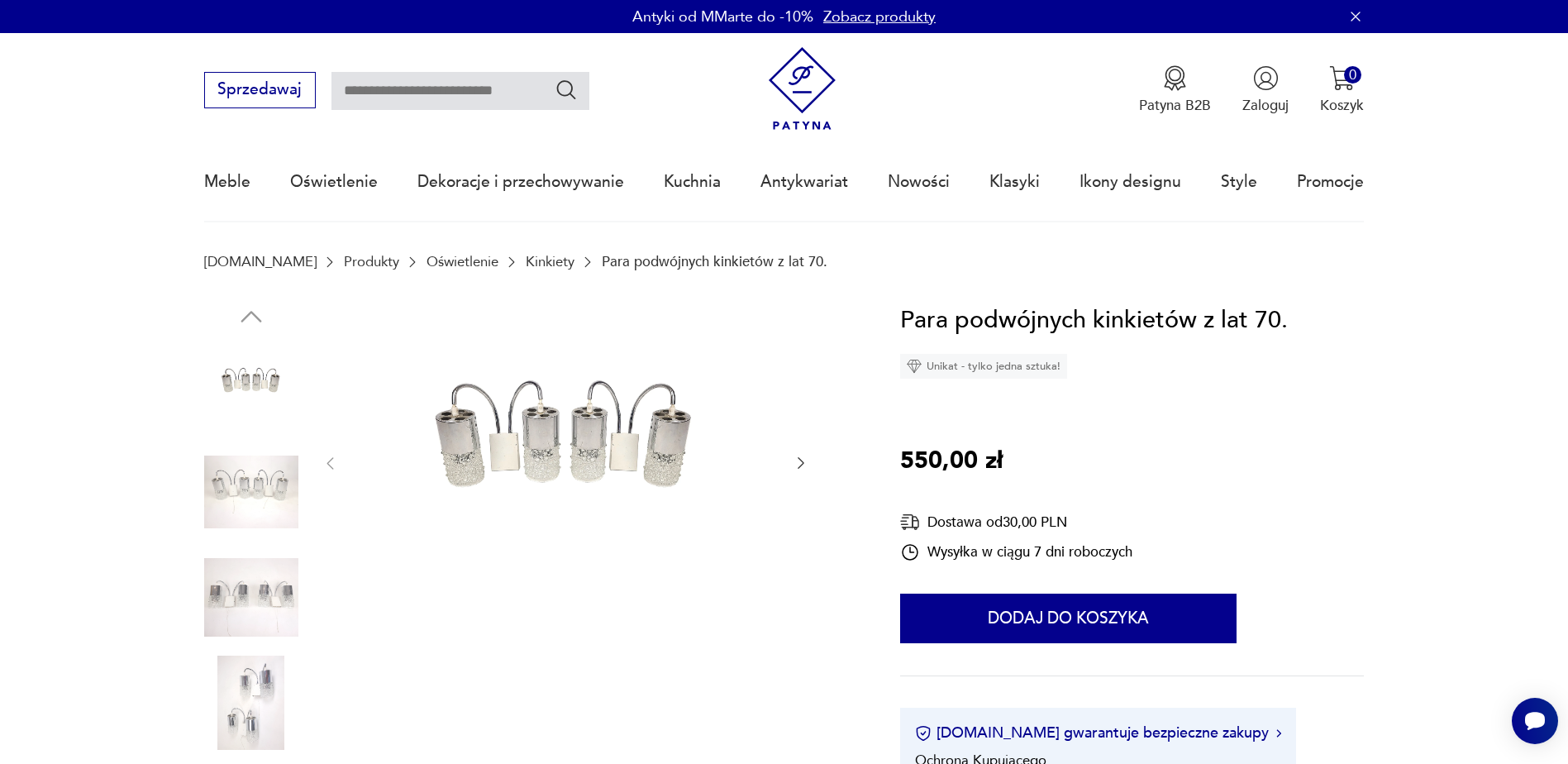
click at [235, 477] on img at bounding box center [252, 492] width 95 height 95
